Goal: Register for event/course

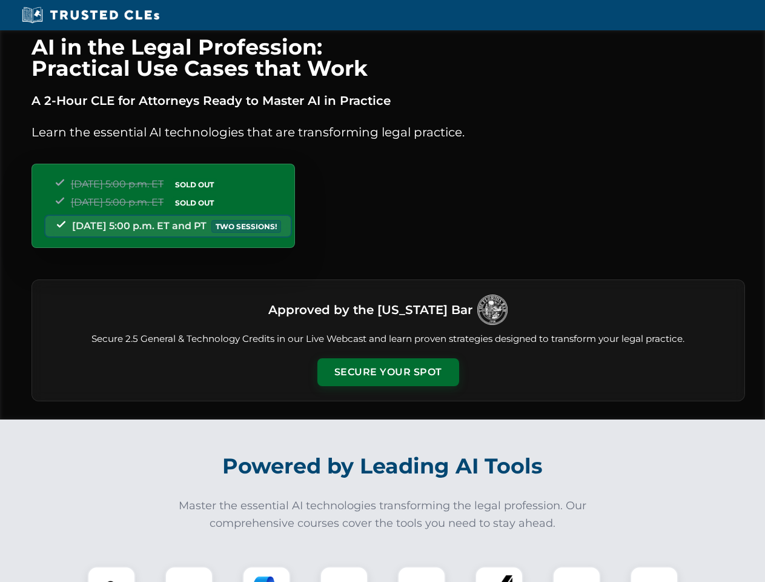
click at [388, 372] on button "Secure Your Spot" at bounding box center [388, 372] width 142 height 28
click at [111, 574] on img at bounding box center [111, 589] width 35 height 35
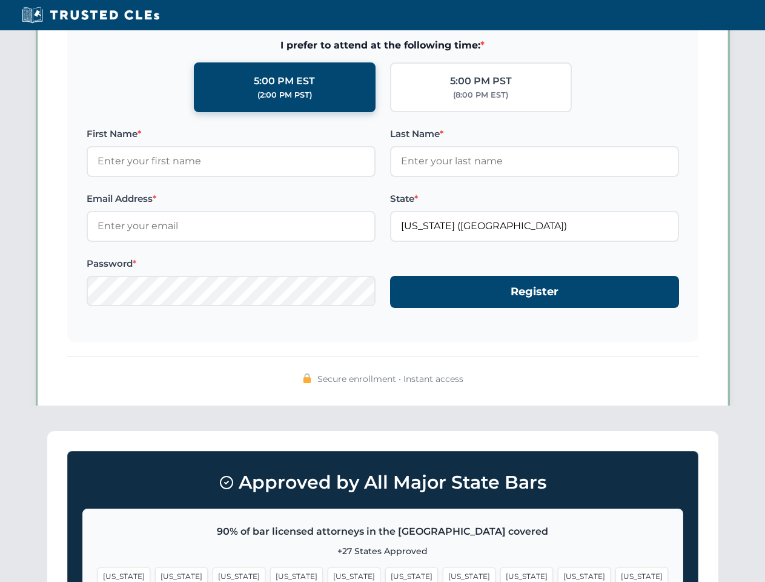
click at [385, 574] on span "[US_STATE]" at bounding box center [411, 576] width 53 height 18
click at [443, 574] on span "[US_STATE]" at bounding box center [469, 576] width 53 height 18
click at [558, 574] on span "[US_STATE]" at bounding box center [584, 576] width 53 height 18
